Goal: Transaction & Acquisition: Purchase product/service

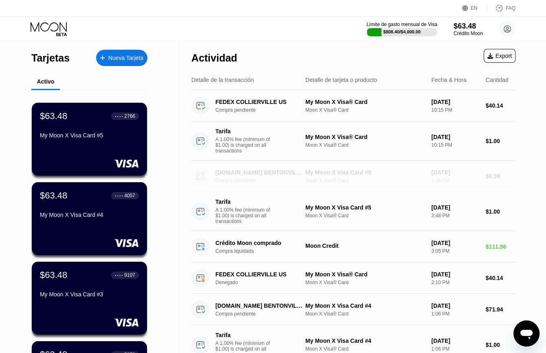
drag, startPoint x: 262, startPoint y: 186, endPoint x: 229, endPoint y: 185, distance: 33.8
click at [229, 183] on div "Compra pendiente" at bounding box center [264, 181] width 97 height 6
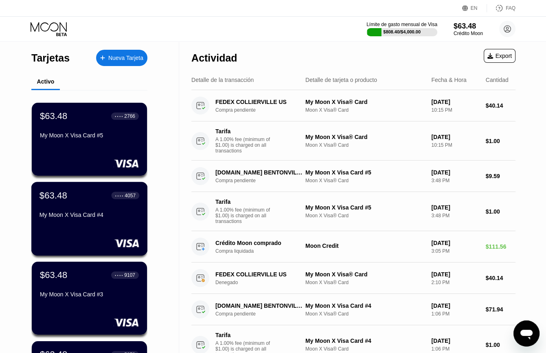
click at [102, 221] on div "My Moon X Visa Card #4" at bounding box center [90, 216] width 100 height 10
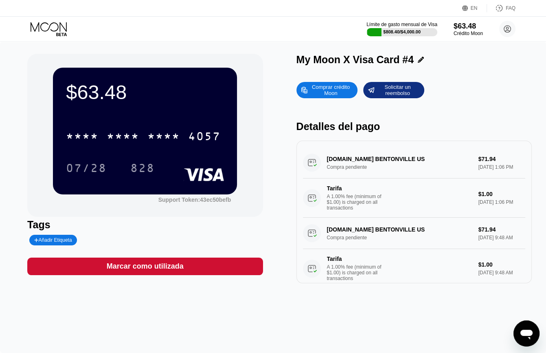
click at [327, 93] on div "Comprar crédito Moon" at bounding box center [330, 90] width 45 height 13
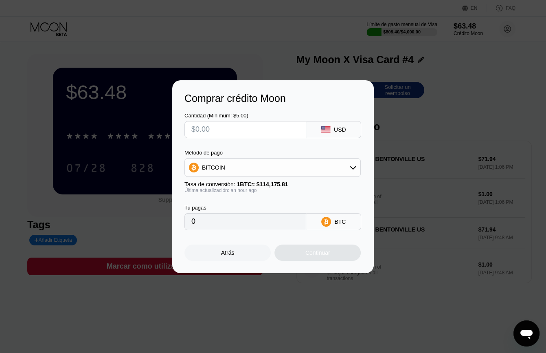
click at [231, 131] on input "text" at bounding box center [245, 129] width 108 height 16
type input "$1"
type input "0.00000879"
type input "$10"
type input "0.00008788"
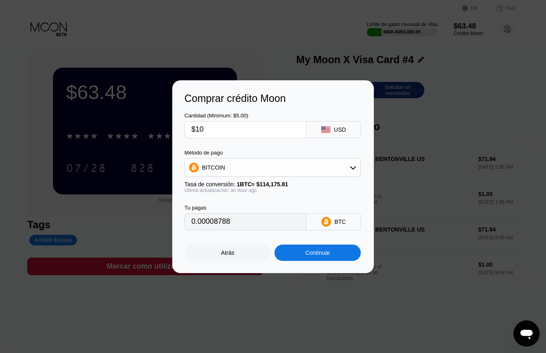
type input "$100"
type input "0.00087879"
type input "$100"
click at [306, 256] on div "Continuar" at bounding box center [318, 252] width 25 height 7
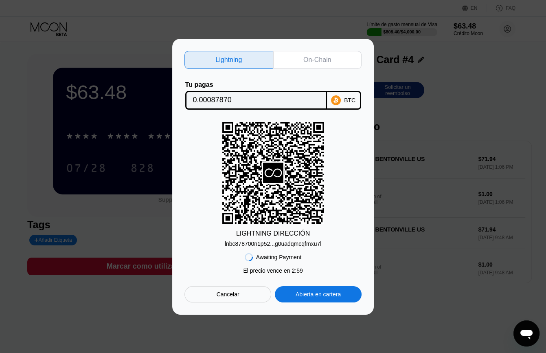
click at [312, 56] on div "On-Chain" at bounding box center [318, 60] width 28 height 8
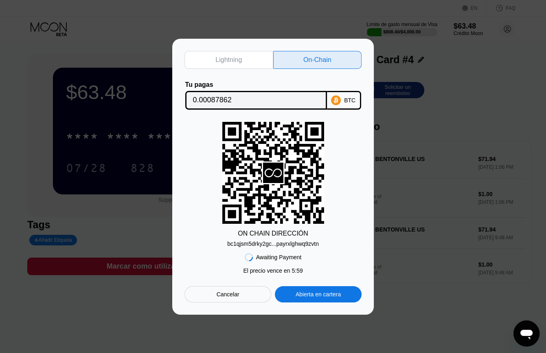
click at [208, 99] on input "0.00087862" at bounding box center [256, 100] width 126 height 16
click at [262, 245] on div "bc1qjsm5drky2gc...payrxlghwq9zvtn" at bounding box center [273, 243] width 92 height 7
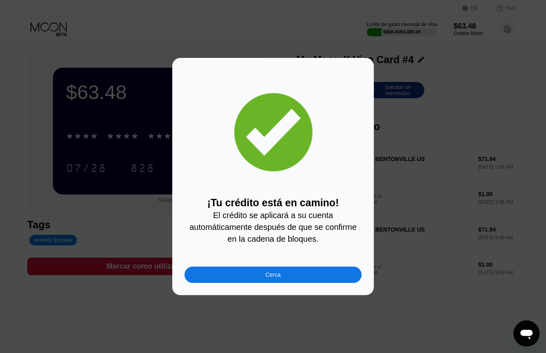
click at [298, 281] on div "Cerca" at bounding box center [273, 274] width 177 height 16
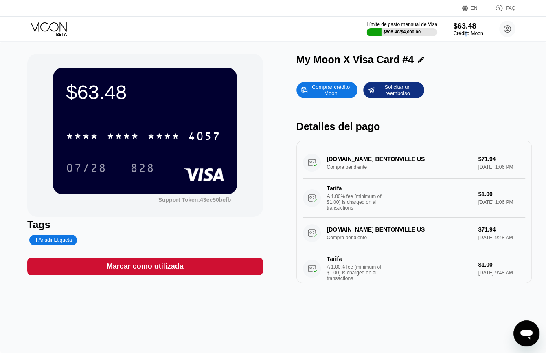
click at [465, 34] on div "Crédito Moon" at bounding box center [468, 34] width 30 height 6
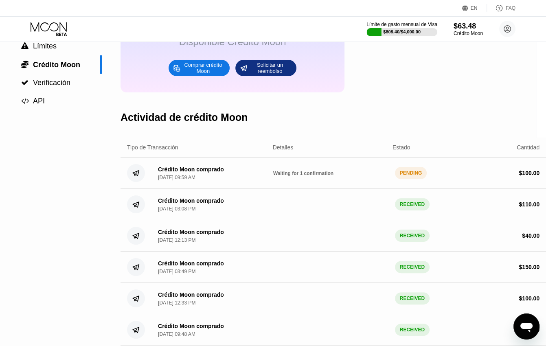
scroll to position [0, 10]
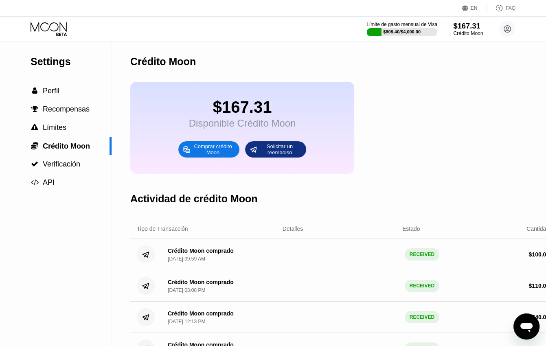
click at [464, 22] on div "$167.31" at bounding box center [468, 26] width 30 height 9
click at [472, 28] on div "$167.31" at bounding box center [468, 26] width 30 height 9
click at [465, 28] on div "$167.31" at bounding box center [468, 26] width 30 height 9
click at [54, 26] on icon at bounding box center [50, 29] width 38 height 14
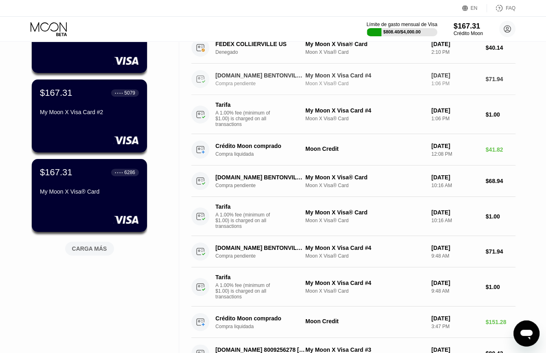
scroll to position [180, 0]
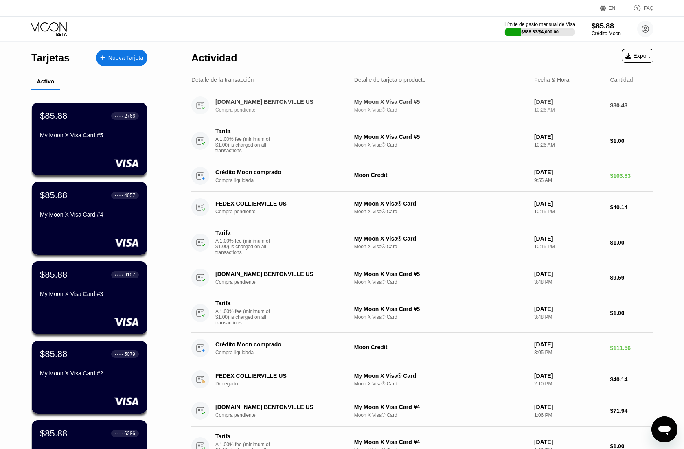
click at [291, 112] on div "Compra pendiente" at bounding box center [286, 110] width 141 height 6
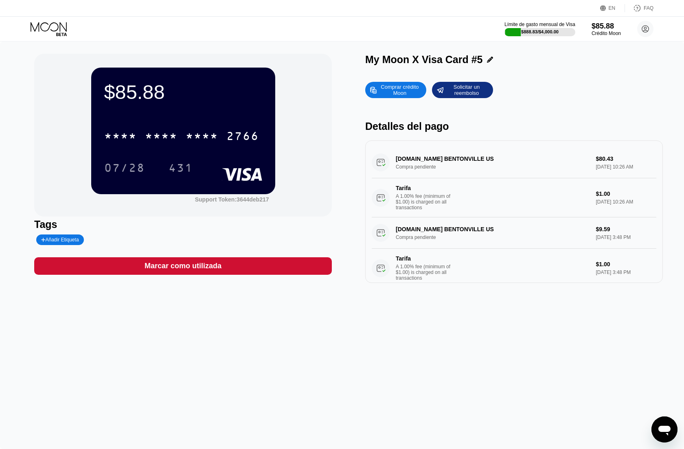
click at [434, 165] on div "[DOMAIN_NAME] BENTONVILLE US Compra pendiente $80.43 [DATE] 10:26 AM Tarifa A 1…" at bounding box center [514, 182] width 285 height 70
drag, startPoint x: 407, startPoint y: 170, endPoint x: 613, endPoint y: 176, distance: 205.9
click at [552, 176] on div "[DOMAIN_NAME] BENTONVILLE US Compra pendiente $80.43 [DATE] 10:26 AM Tarifa A 1…" at bounding box center [514, 182] width 285 height 70
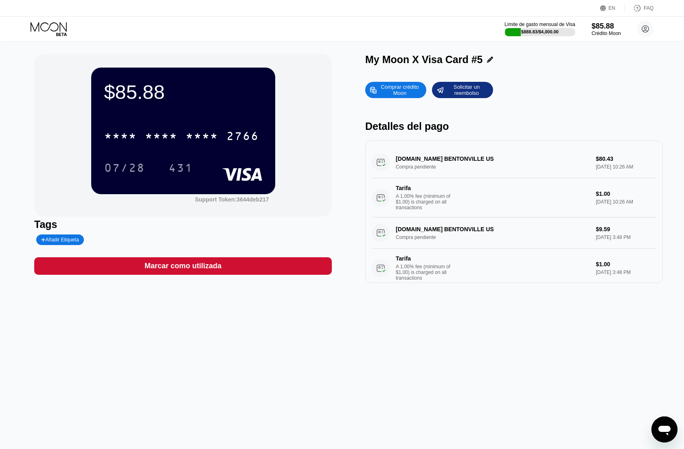
drag, startPoint x: 631, startPoint y: 174, endPoint x: 383, endPoint y: 159, distance: 248.6
click at [367, 166] on div "[DOMAIN_NAME] BENTONVILLE US Compra pendiente $80.43 [DATE] 10:26 AM Tarifa A 1…" at bounding box center [514, 212] width 298 height 143
click at [378, 161] on div "[DOMAIN_NAME] BENTONVILLE US Compra pendiente $80.43 [DATE] 10:26 AM Tarifa A 1…" at bounding box center [514, 182] width 285 height 70
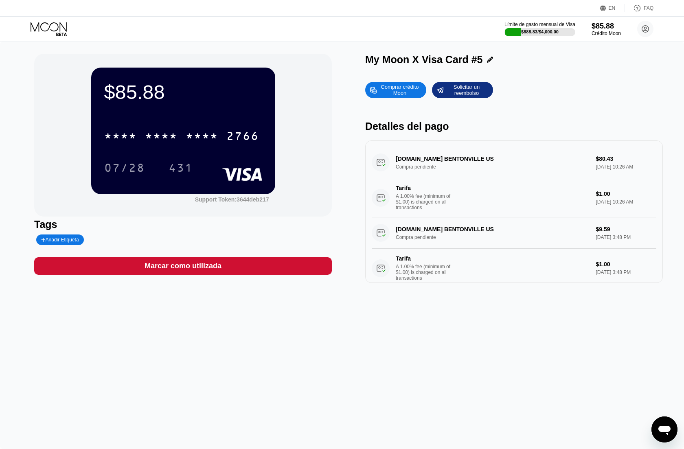
click at [378, 161] on div "[DOMAIN_NAME] BENTONVILLE US Compra pendiente $80.43 [DATE] 10:26 AM Tarifa A 1…" at bounding box center [514, 182] width 285 height 70
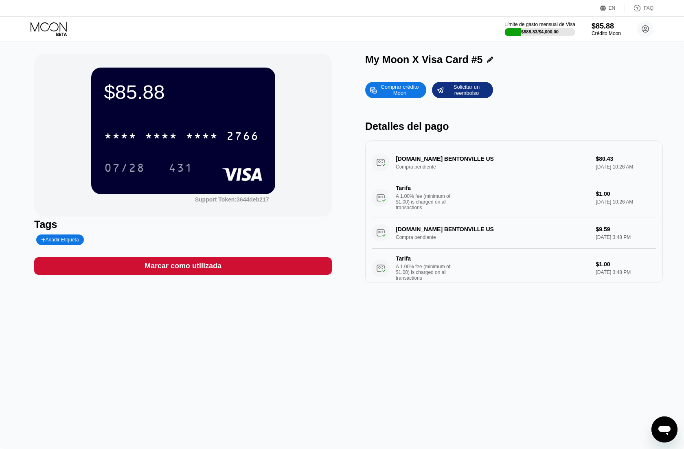
click at [378, 161] on div "[DOMAIN_NAME] BENTONVILLE US Compra pendiente $80.43 [DATE] 10:26 AM Tarifa A 1…" at bounding box center [514, 182] width 285 height 70
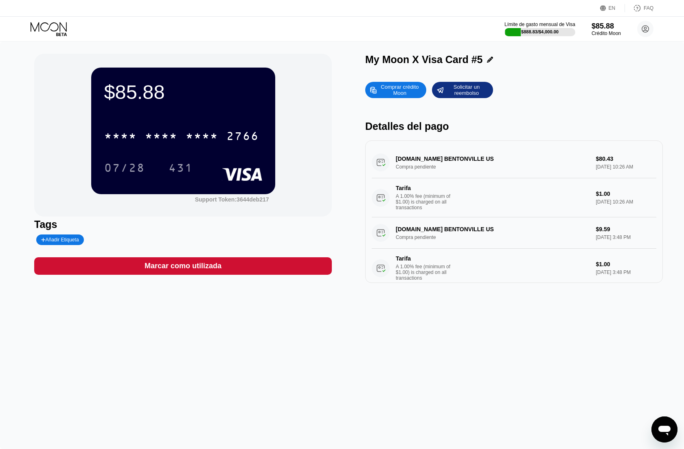
click at [378, 161] on div "[DOMAIN_NAME] BENTONVILLE US Compra pendiente $80.43 [DATE] 10:26 AM Tarifa A 1…" at bounding box center [514, 182] width 285 height 70
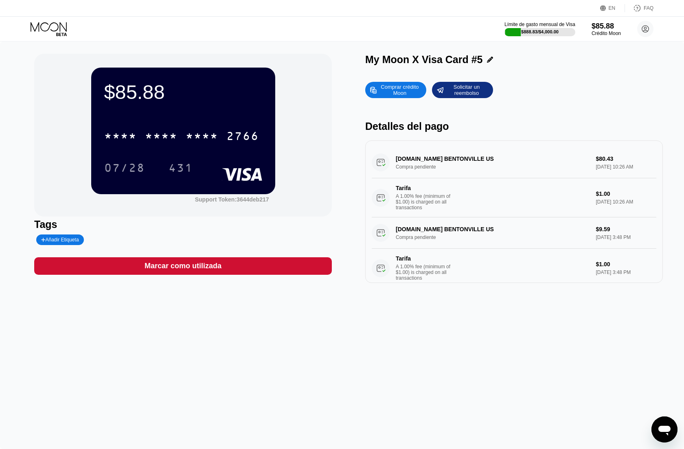
click at [378, 161] on div "[DOMAIN_NAME] BENTONVILLE US Compra pendiente $80.43 [DATE] 10:26 AM Tarifa A 1…" at bounding box center [514, 182] width 285 height 70
drag, startPoint x: 427, startPoint y: 156, endPoint x: 423, endPoint y: 158, distance: 4.8
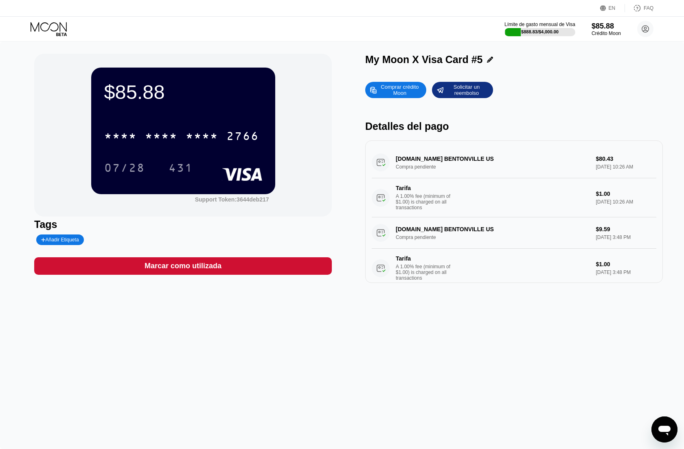
click at [427, 156] on div "[DOMAIN_NAME] BENTONVILLE US Compra pendiente $80.43 [DATE] 10:26 AM Tarifa A 1…" at bounding box center [514, 182] width 285 height 70
click at [423, 158] on div "[DOMAIN_NAME] BENTONVILLE US Compra pendiente $80.43 [DATE] 10:26 AM Tarifa A 1…" at bounding box center [514, 182] width 285 height 70
click at [423, 159] on div "[DOMAIN_NAME] BENTONVILLE US Compra pendiente $80.43 [DATE] 10:26 AM Tarifa A 1…" at bounding box center [514, 182] width 285 height 70
click at [421, 162] on div "[DOMAIN_NAME] BENTONVILLE US Compra pendiente $80.43 [DATE] 10:26 AM Tarifa A 1…" at bounding box center [514, 182] width 285 height 70
click at [422, 177] on div "[DOMAIN_NAME] BENTONVILLE US Compra pendiente $80.43 [DATE] 10:26 AM Tarifa A 1…" at bounding box center [514, 182] width 285 height 70
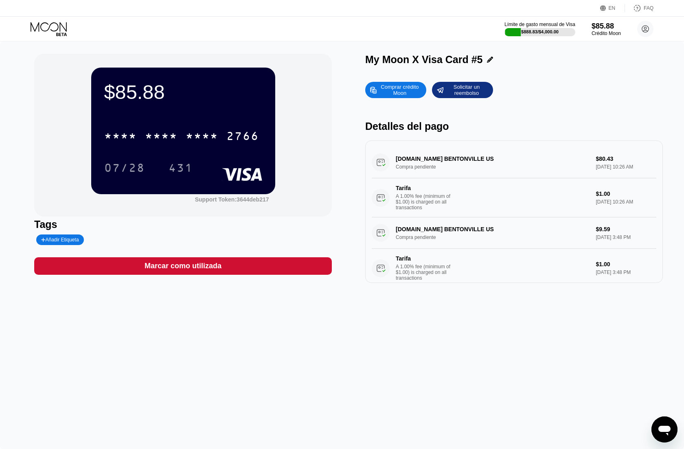
click at [422, 177] on div "[DOMAIN_NAME] BENTONVILLE US Compra pendiente $80.43 [DATE] 10:26 AM Tarifa A 1…" at bounding box center [514, 182] width 285 height 70
